Goal: Information Seeking & Learning: Learn about a topic

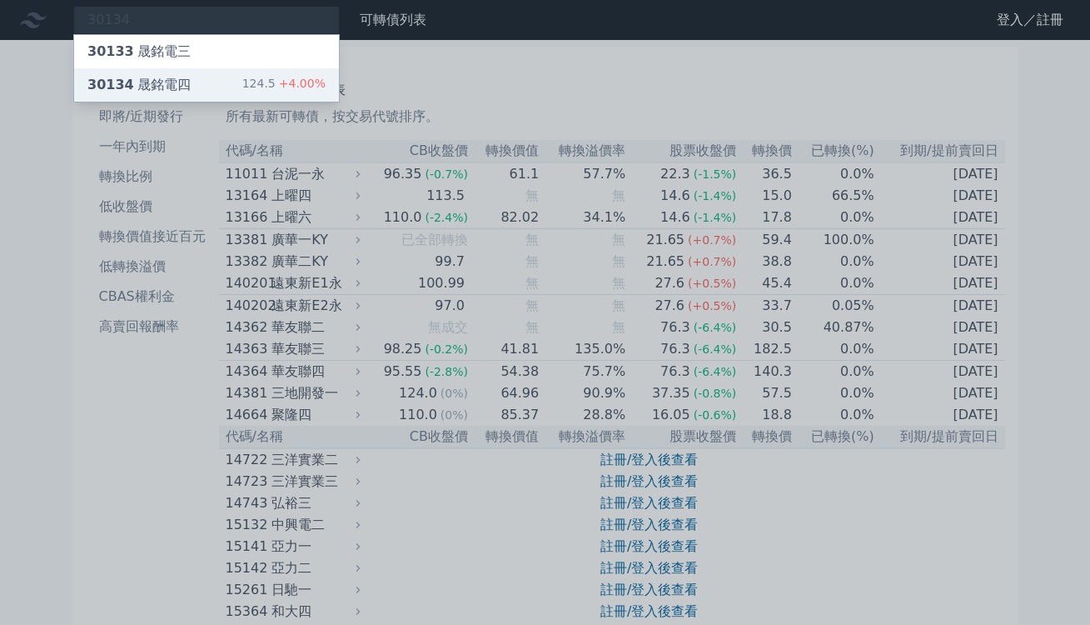
type input "30134"
click at [158, 81] on div "30134 晟銘電四" at bounding box center [138, 85] width 103 height 20
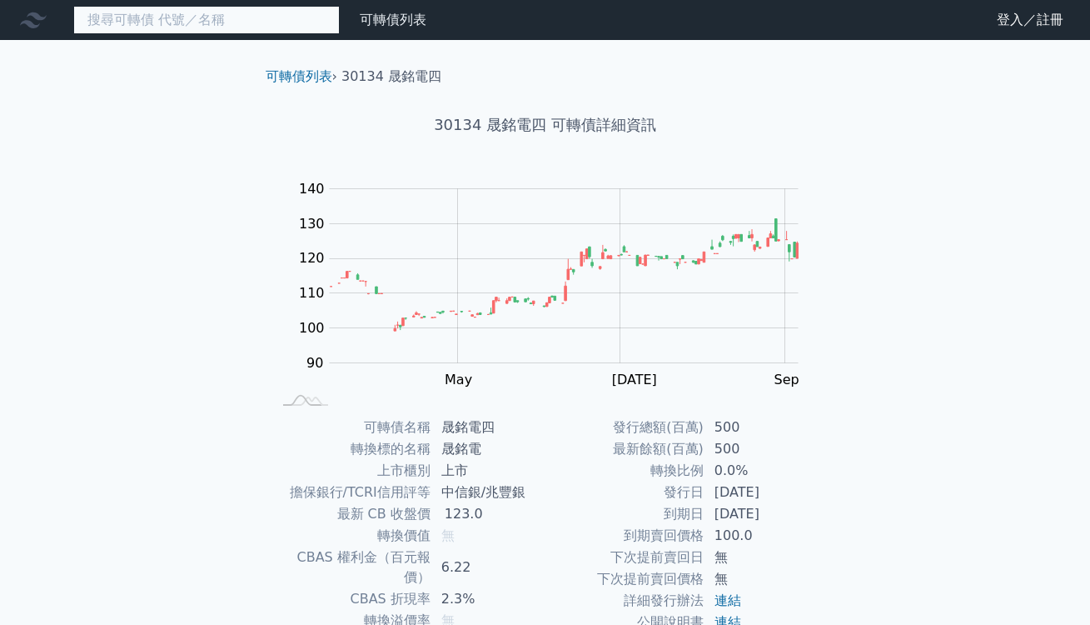
click at [235, 18] on input at bounding box center [206, 20] width 267 height 28
paste input "聯德控股"
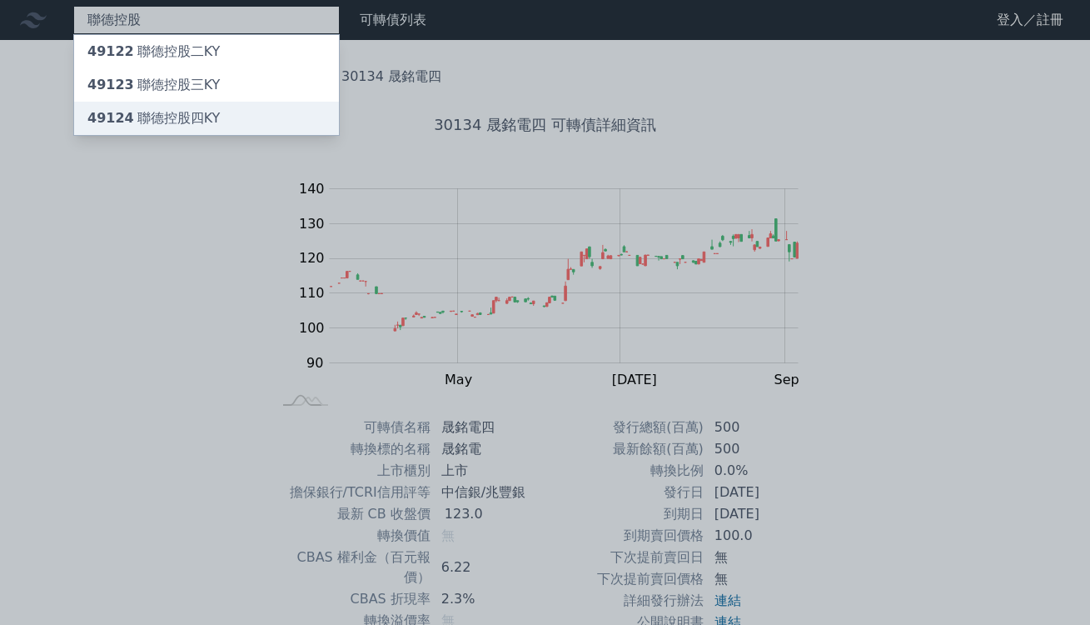
type input "聯德控股"
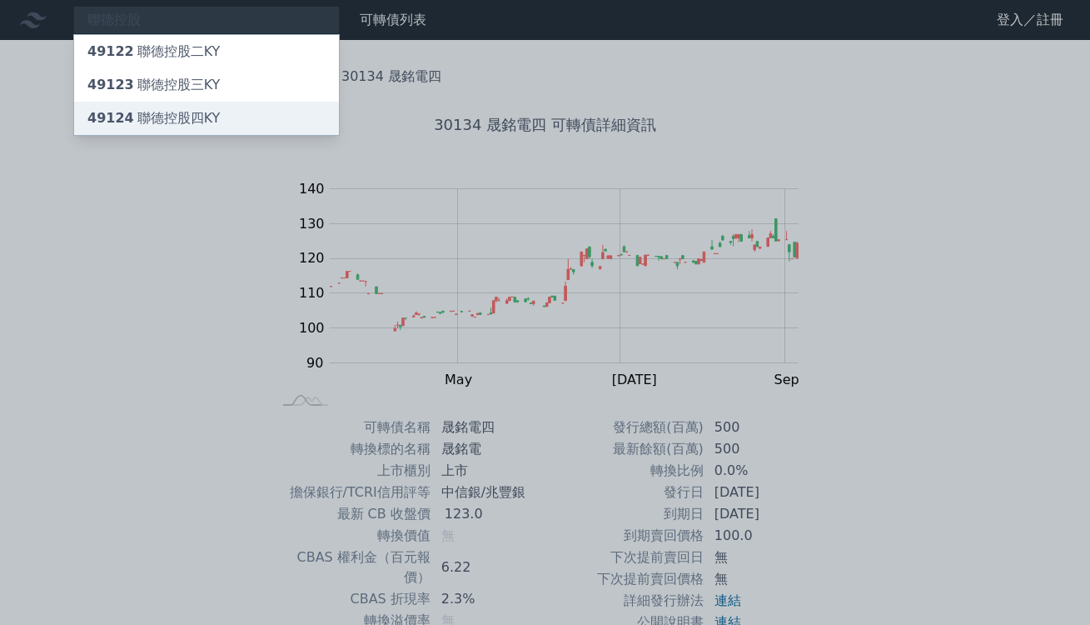
click at [214, 117] on div "49124 聯德控股四KY" at bounding box center [206, 118] width 265 height 33
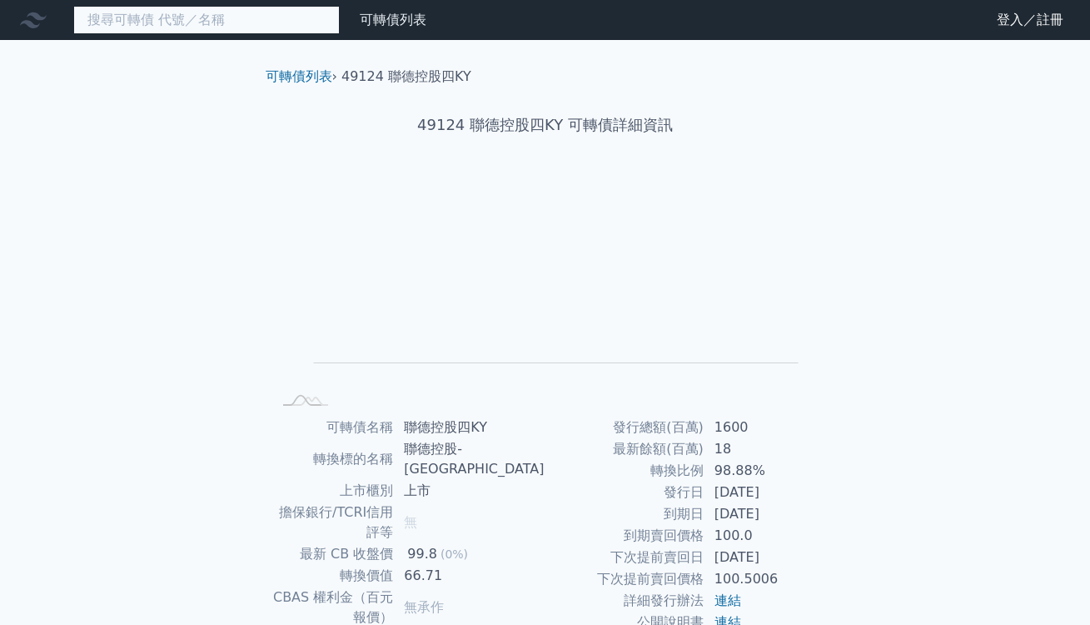
click at [201, 15] on input at bounding box center [206, 20] width 267 height 28
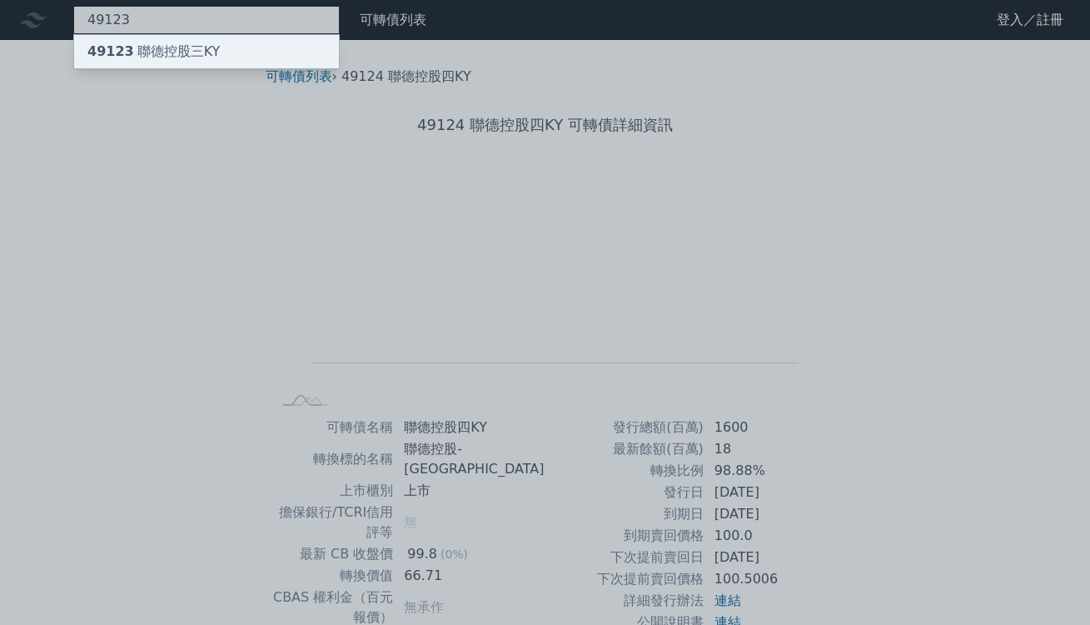
type input "49123"
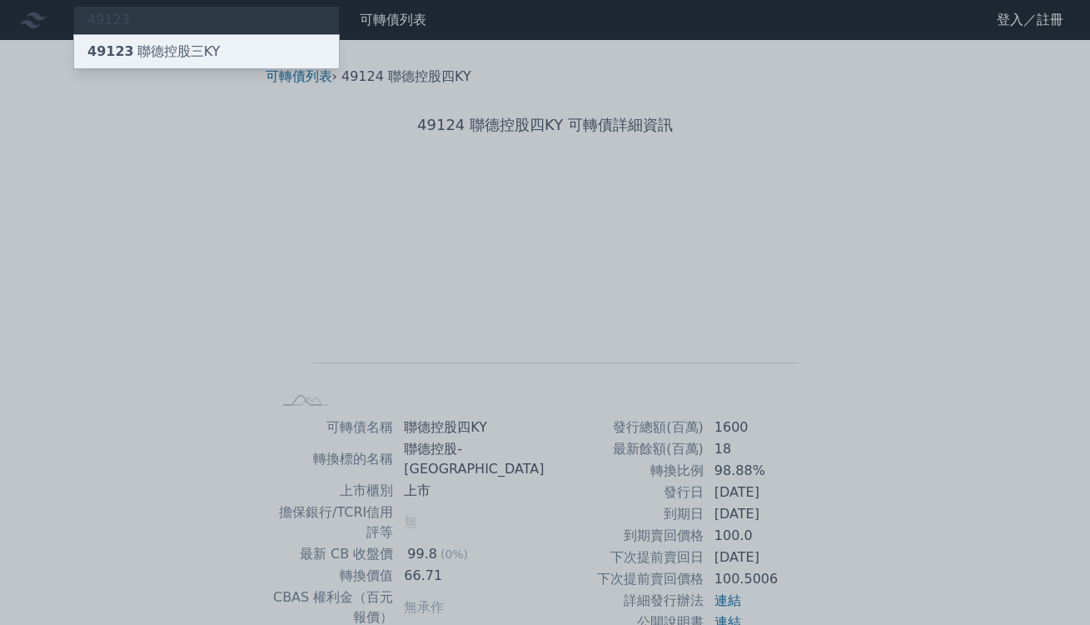
click at [199, 42] on div "49123 聯德控股三KY" at bounding box center [153, 52] width 132 height 20
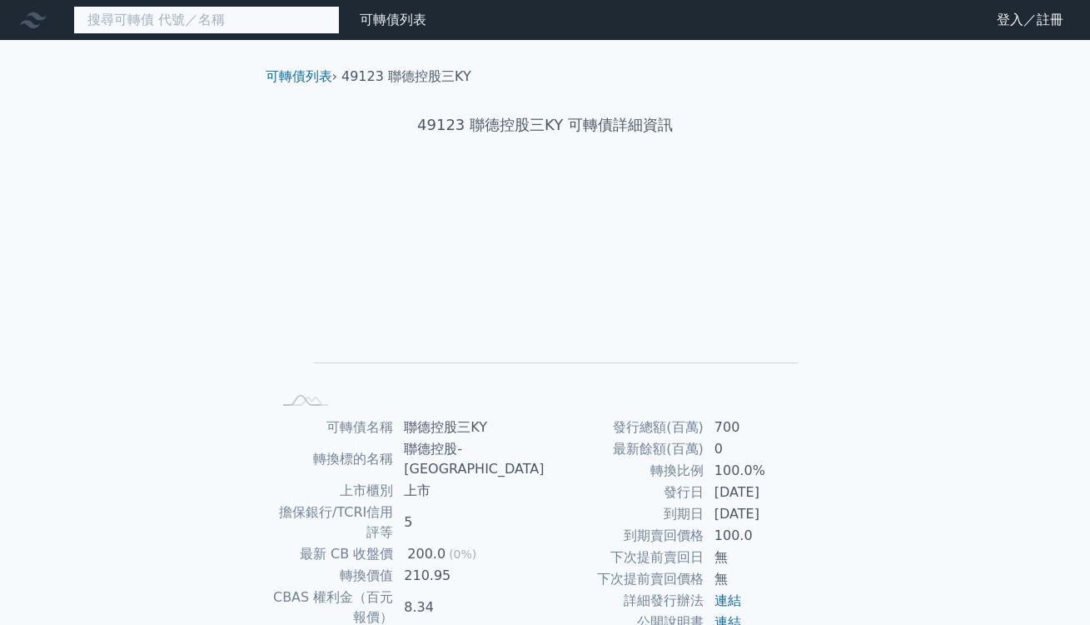
click at [174, 15] on input at bounding box center [206, 20] width 267 height 28
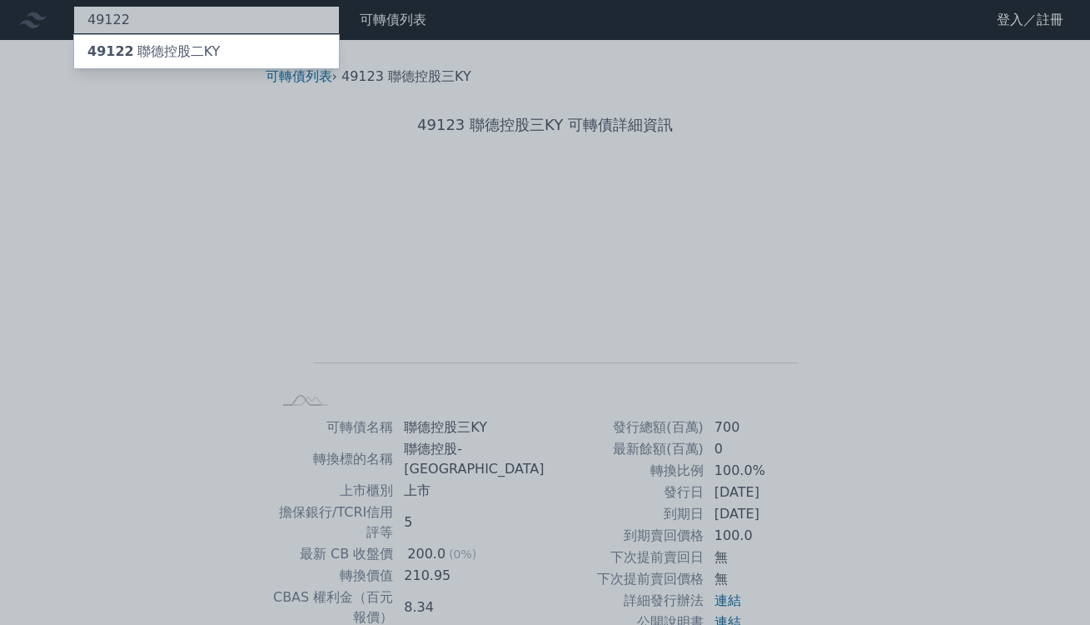
type input "49122"
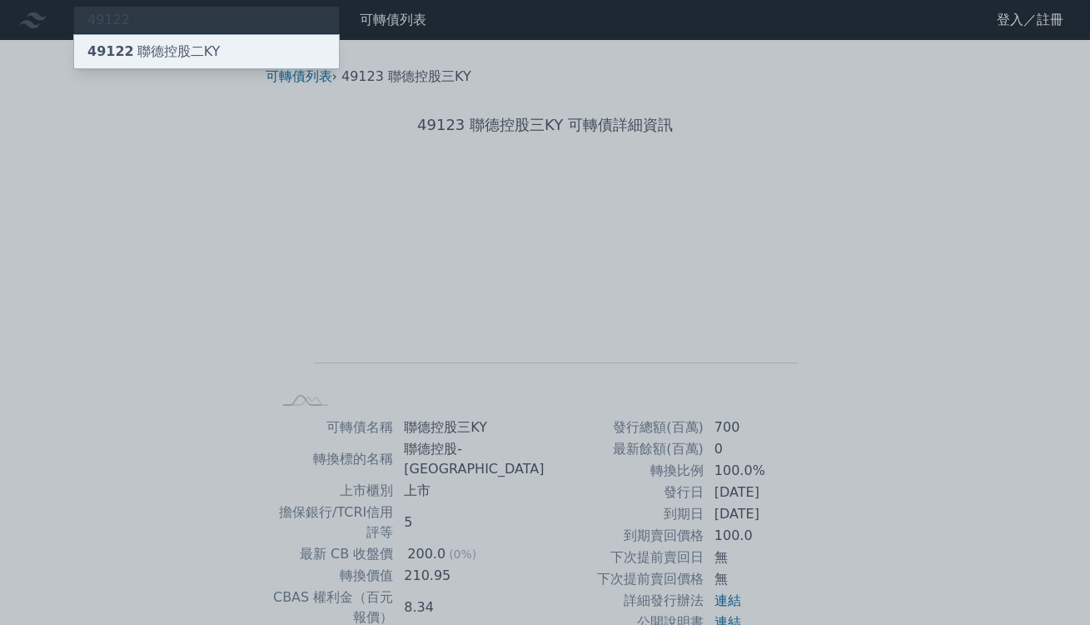
drag, startPoint x: 156, startPoint y: 52, endPoint x: 256, endPoint y: 14, distance: 106.7
click at [156, 52] on div "49122 聯德控股二KY" at bounding box center [153, 52] width 132 height 20
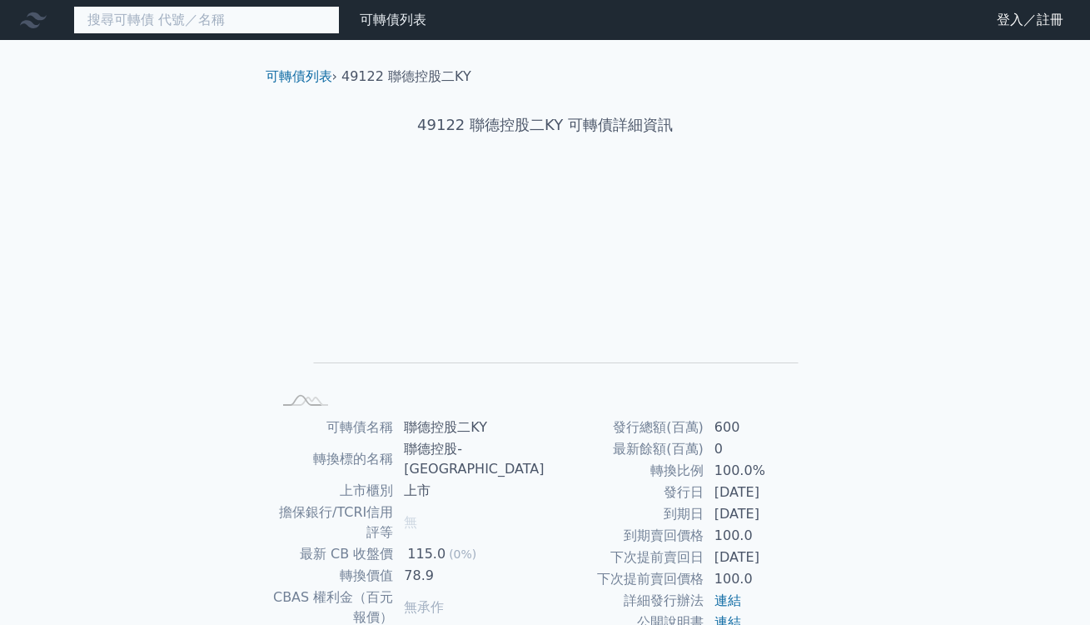
click at [193, 19] on input at bounding box center [206, 20] width 267 height 28
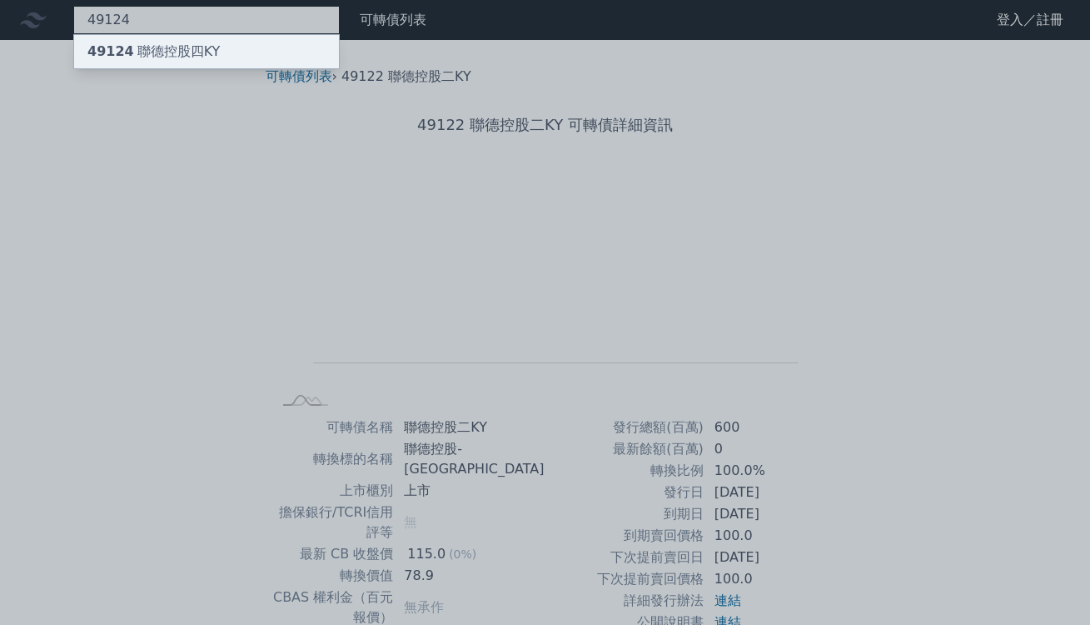
type input "49124"
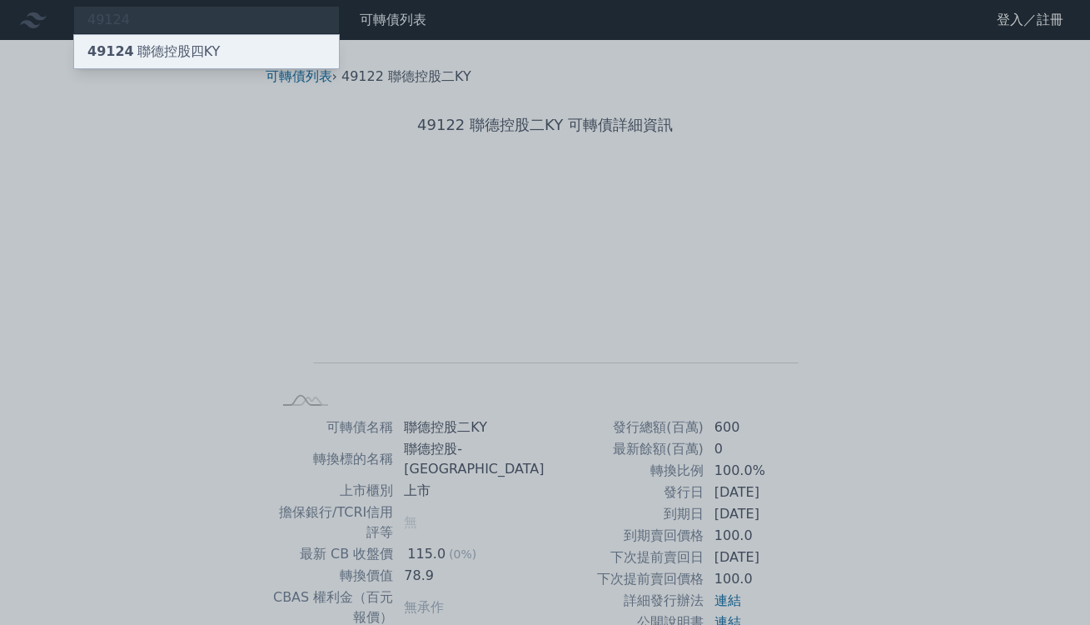
click at [199, 49] on div "49124 聯德控股四KY" at bounding box center [153, 52] width 132 height 20
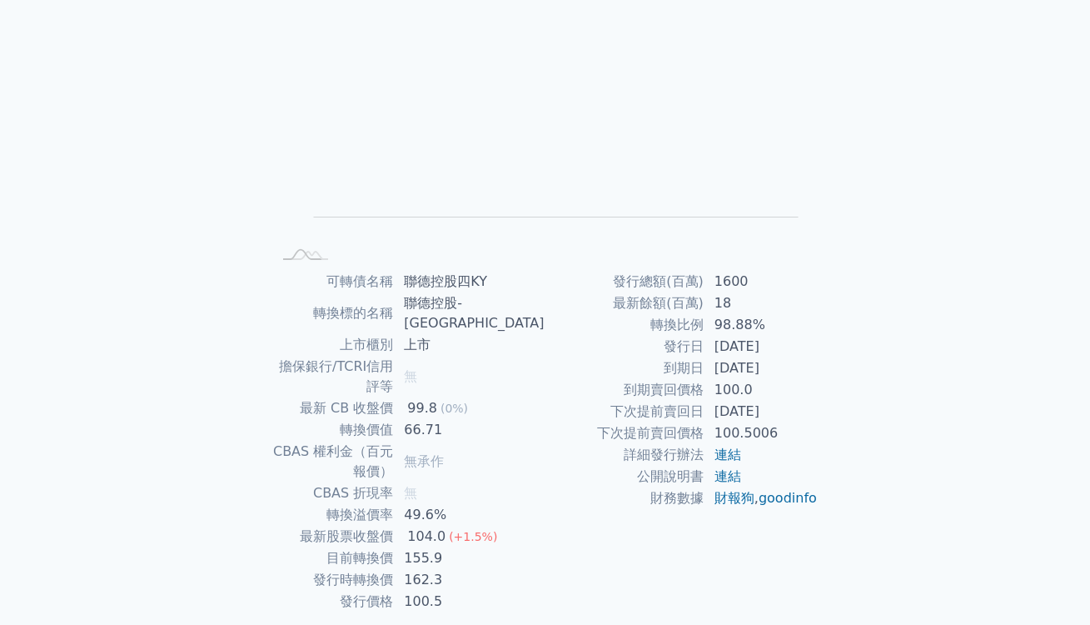
scroll to position [147, 0]
drag, startPoint x: 443, startPoint y: 282, endPoint x: 488, endPoint y: 275, distance: 45.6
click at [488, 275] on td "聯德控股四KY" at bounding box center [469, 281] width 151 height 22
copy td "聯德控股"
